Goal: Information Seeking & Learning: Check status

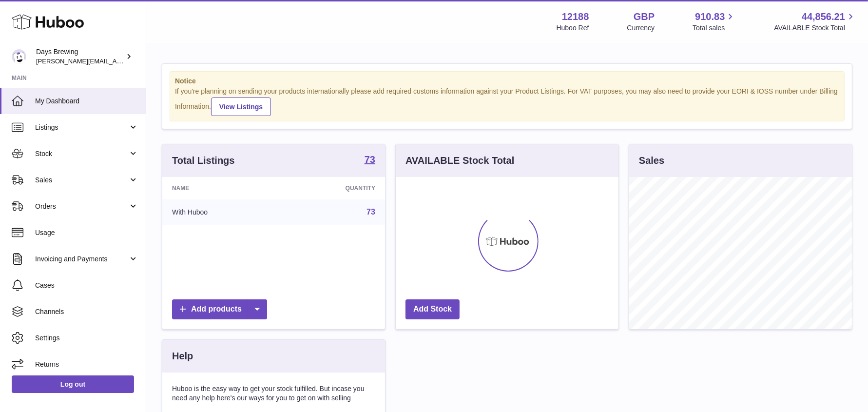
scroll to position [152, 223]
click at [66, 156] on span "Stock" at bounding box center [81, 153] width 93 height 9
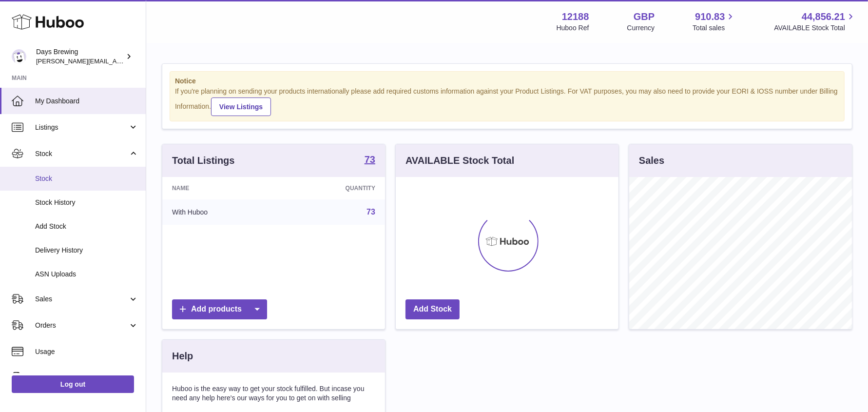
click at [71, 178] on span "Stock" at bounding box center [86, 178] width 103 height 9
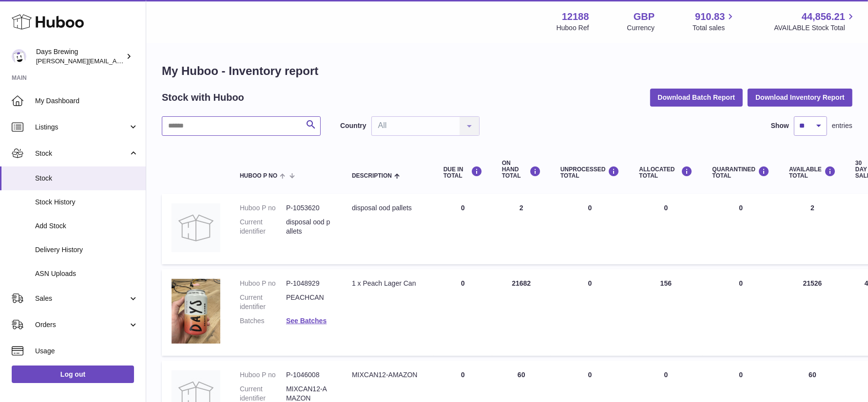
click at [281, 131] on input "text" at bounding box center [241, 125] width 159 height 19
click at [278, 126] on input "text" at bounding box center [241, 125] width 159 height 19
type input "******"
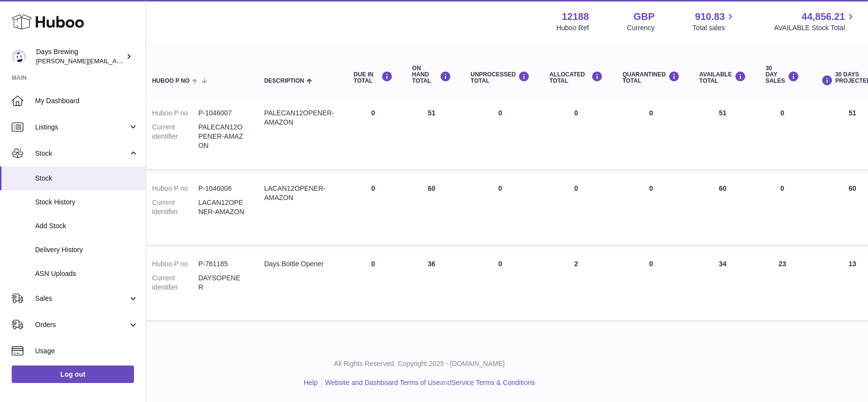
scroll to position [95, 87]
drag, startPoint x: 734, startPoint y: 272, endPoint x: 713, endPoint y: 205, distance: 70.4
click at [713, 205] on tbody "Huboo P no P-1046007 Current identifier PALECAN12OPENER-AMAZON Description PALE…" at bounding box center [534, 210] width 919 height 222
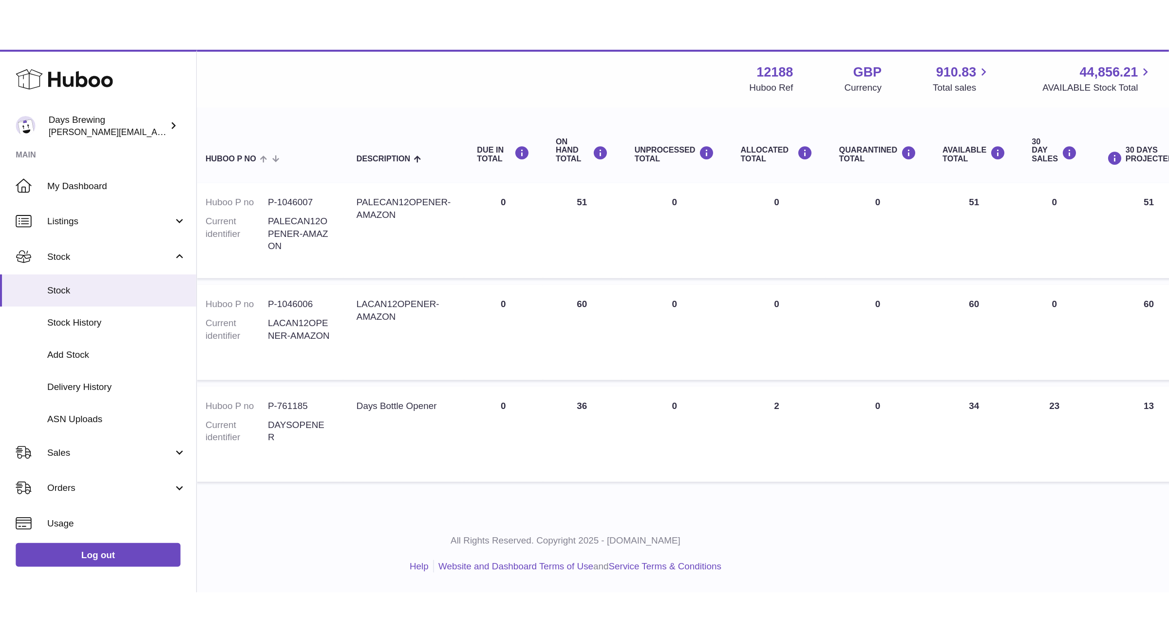
scroll to position [0, 0]
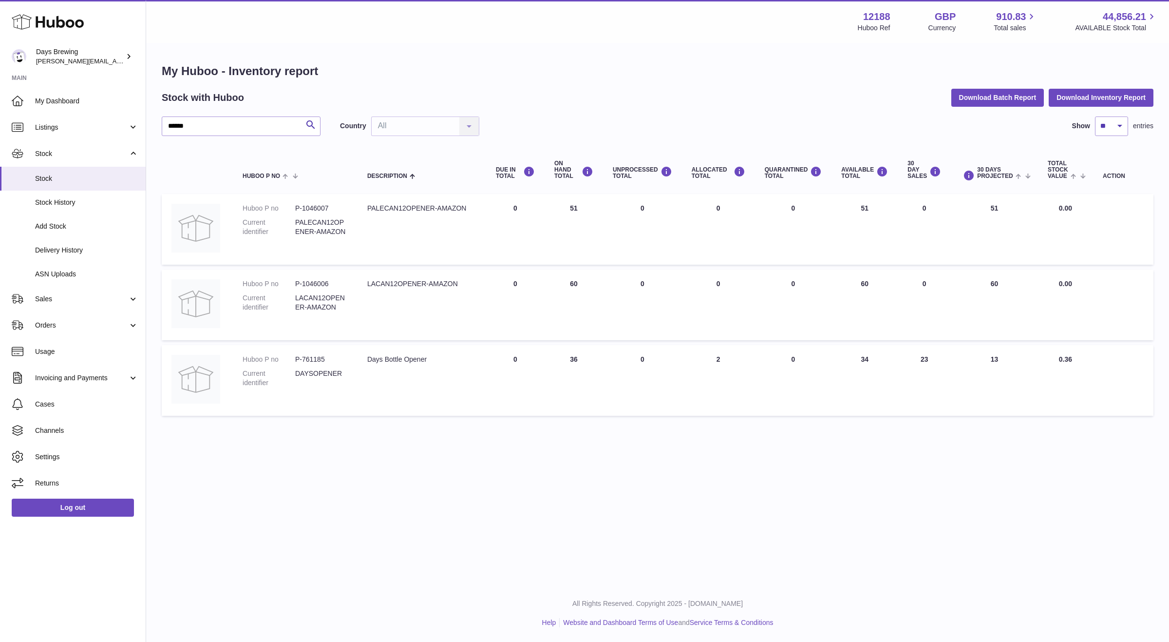
click at [478, 411] on div "Menu Huboo 12188 Huboo Ref GBP Currency 910.83 Total sales 44,856.21 AVAILABLE …" at bounding box center [657, 292] width 1023 height 584
click at [876, 411] on div "My Huboo - Inventory report Stock with Huboo Download Batch Report Download Inv…" at bounding box center [657, 242] width 1023 height 396
